Goal: Task Accomplishment & Management: Complete application form

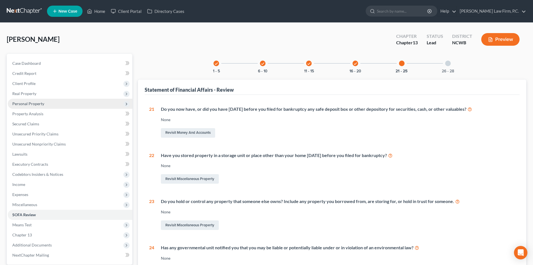
click at [33, 106] on span "Personal Property" at bounding box center [70, 104] width 125 height 10
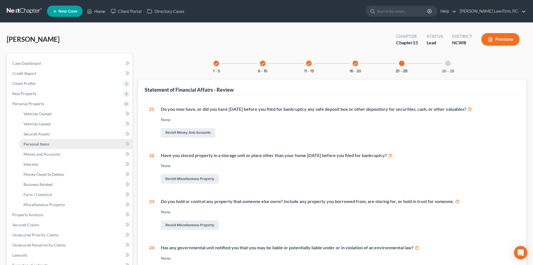
click at [51, 148] on link "Personal Items" at bounding box center [75, 144] width 113 height 10
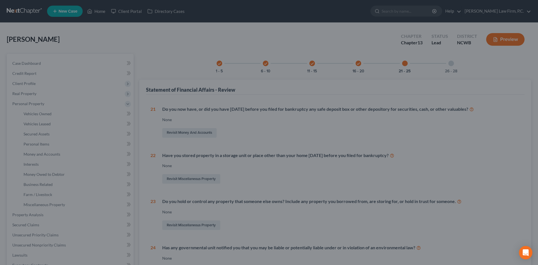
click at [59, 155] on div at bounding box center [269, 132] width 538 height 265
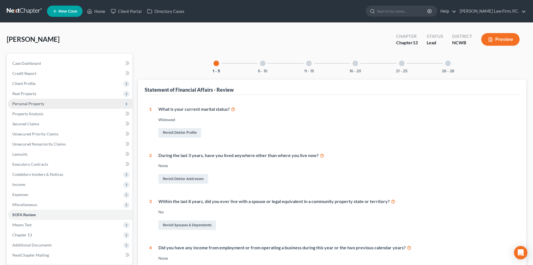
click at [36, 100] on span "Personal Property" at bounding box center [70, 104] width 125 height 10
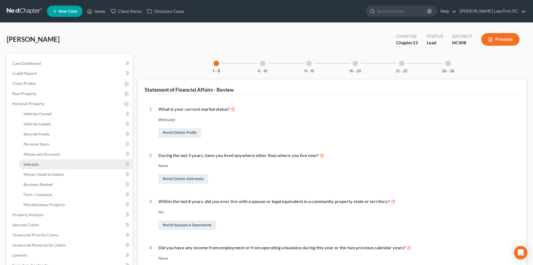
click at [40, 166] on link "Interests" at bounding box center [75, 164] width 113 height 10
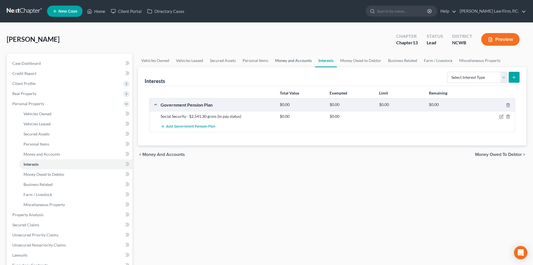
click at [299, 62] on link "Money and Accounts" at bounding box center [293, 60] width 43 height 13
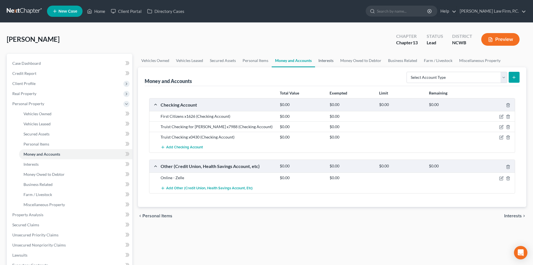
click at [327, 57] on link "Interests" at bounding box center [326, 60] width 22 height 13
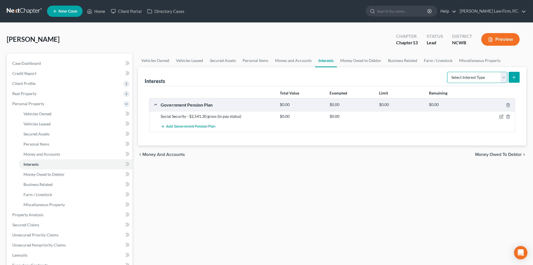
click at [503, 79] on select "Select Interest Type 401K Annuity Bond Education IRA Government Bond Government…" at bounding box center [477, 77] width 60 height 11
select select "term_life_insurance"
click at [448, 72] on select "Select Interest Type 401K Annuity Bond Education IRA Government Bond Government…" at bounding box center [477, 77] width 60 height 11
click at [511, 79] on button "submit" at bounding box center [514, 77] width 11 height 11
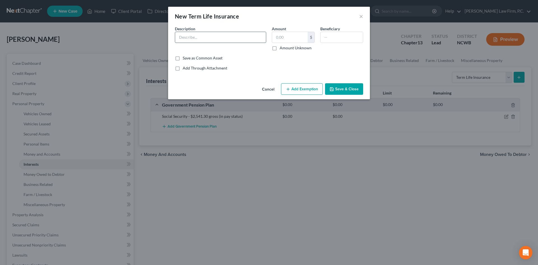
click at [216, 41] on input "text" at bounding box center [220, 37] width 91 height 11
type input "Gerber Term Insurance"
click at [344, 41] on input "text" at bounding box center [341, 37] width 42 height 11
click at [337, 87] on button "Save & Close" at bounding box center [344, 89] width 38 height 12
